Goal: Use online tool/utility

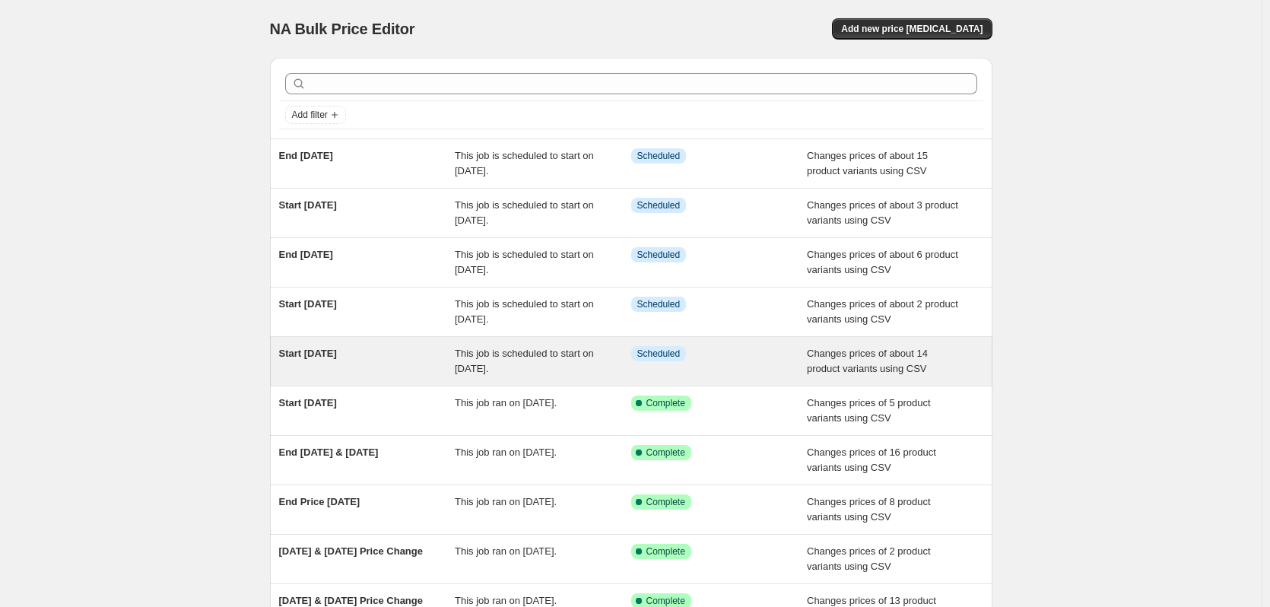
click at [337, 356] on span "Start 9th Sept" at bounding box center [308, 352] width 58 height 11
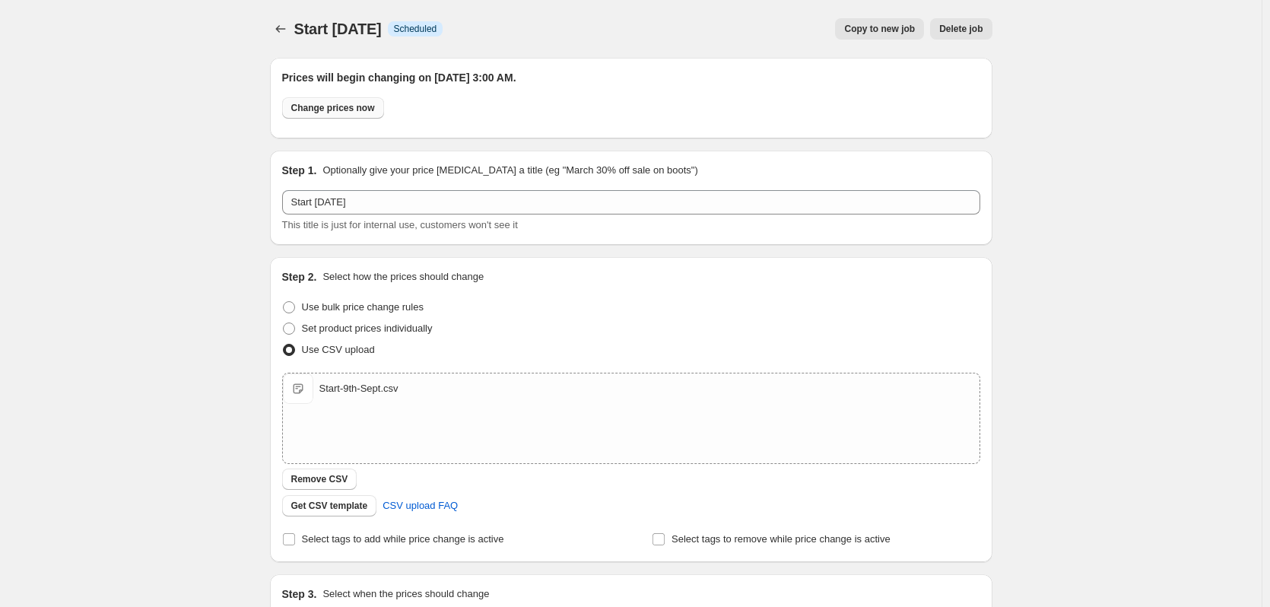
click at [349, 110] on span "Change prices now" at bounding box center [333, 108] width 84 height 12
radio input "true"
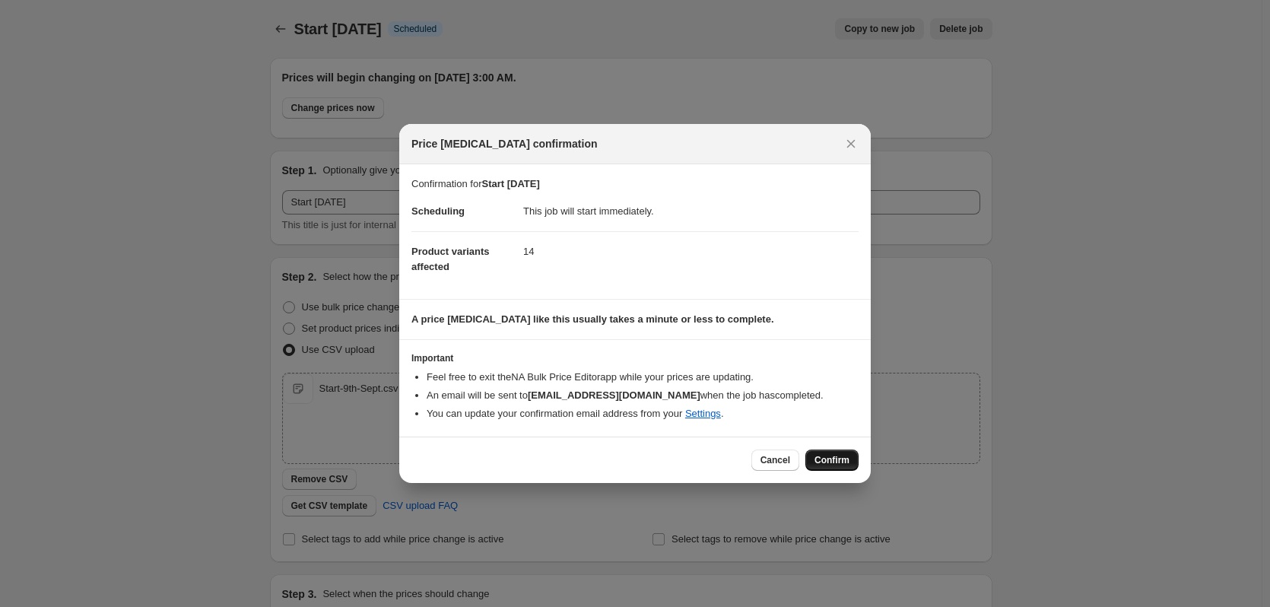
click at [833, 464] on span "Confirm" at bounding box center [831, 460] width 35 height 12
